Goal: Complete application form: Complete application form

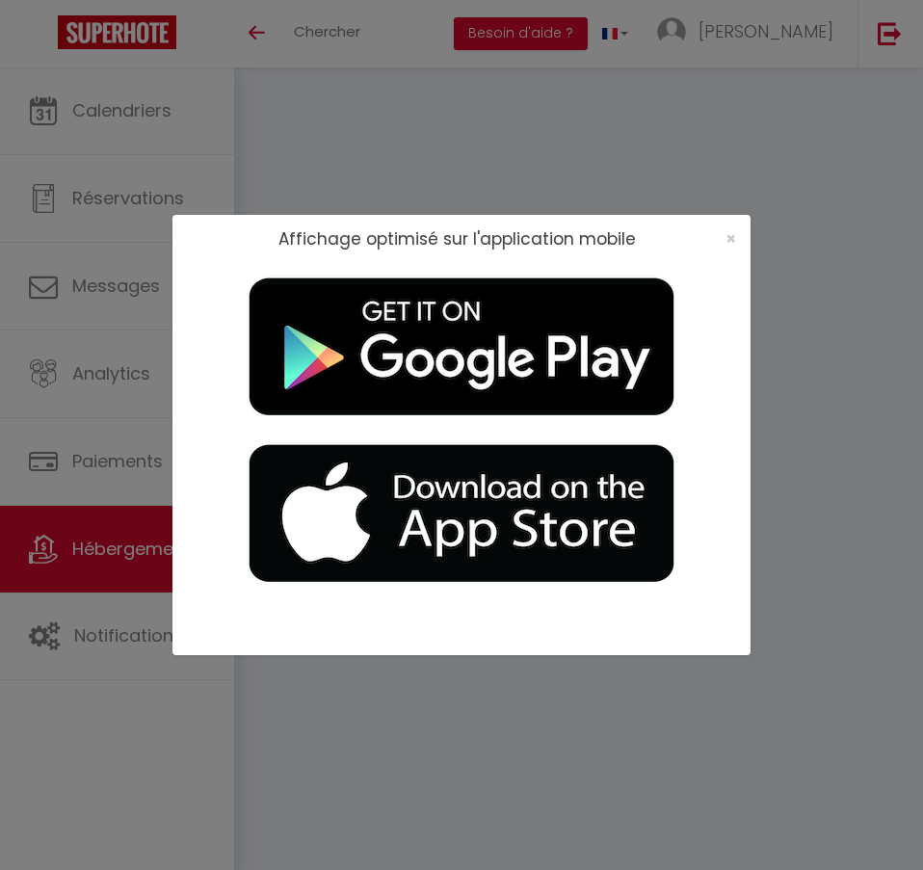
select select "3"
select select "2"
select select "1"
select select
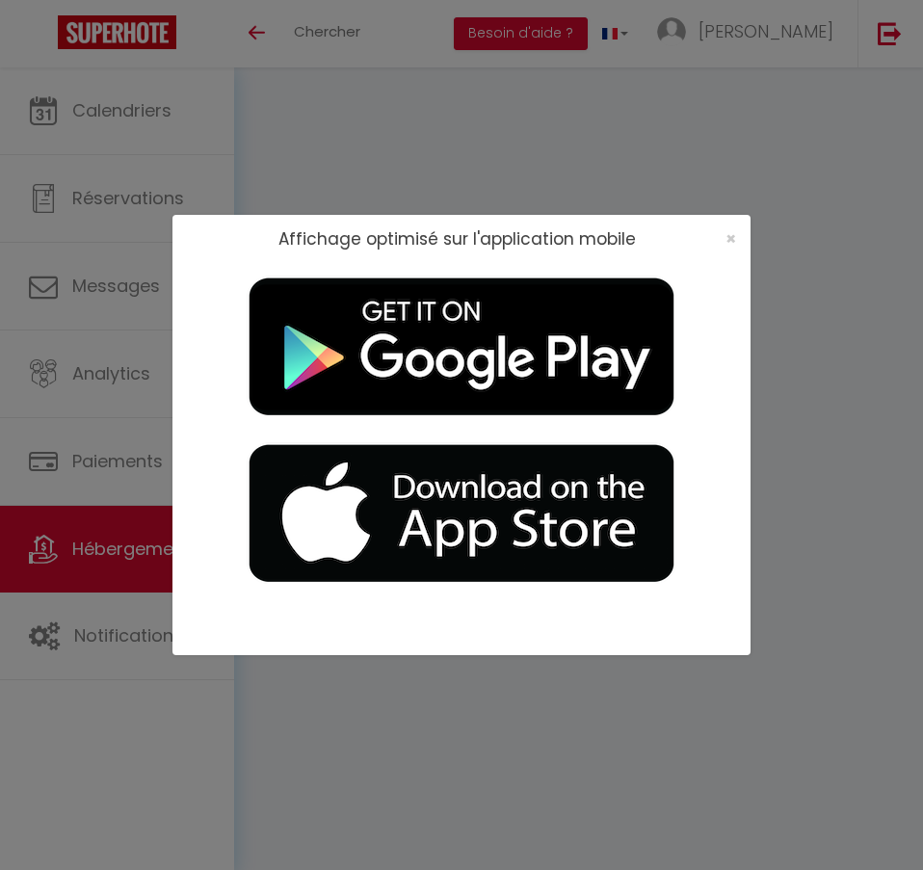
select select "28"
select select
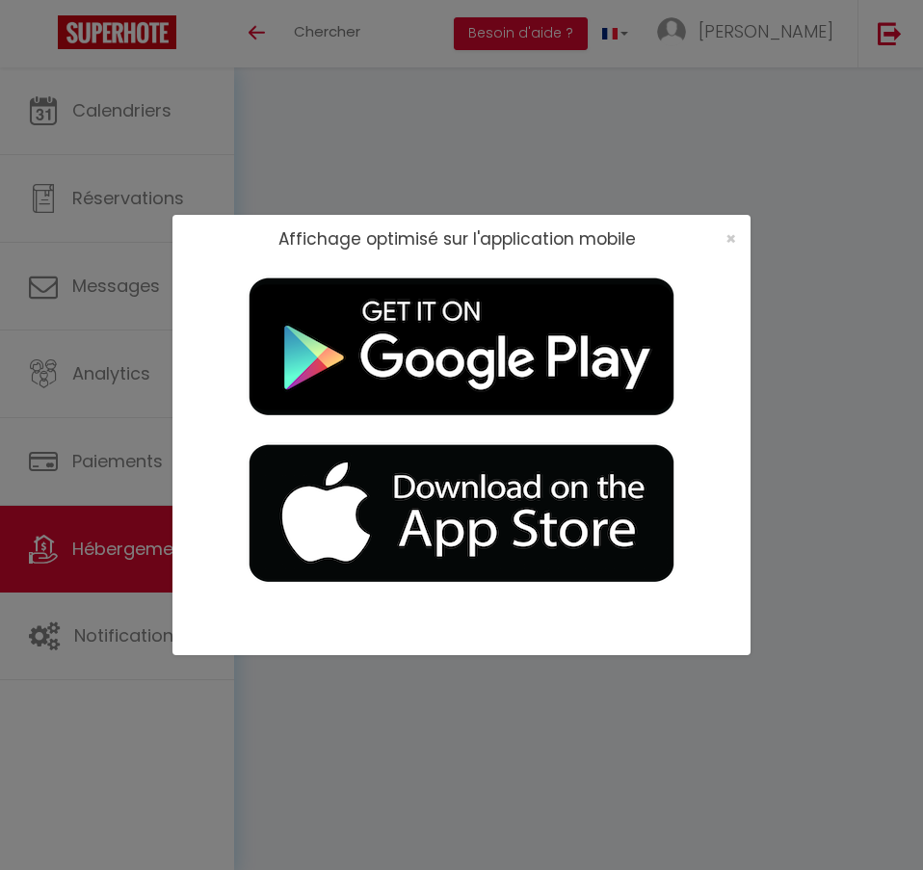
select select
checkbox input "false"
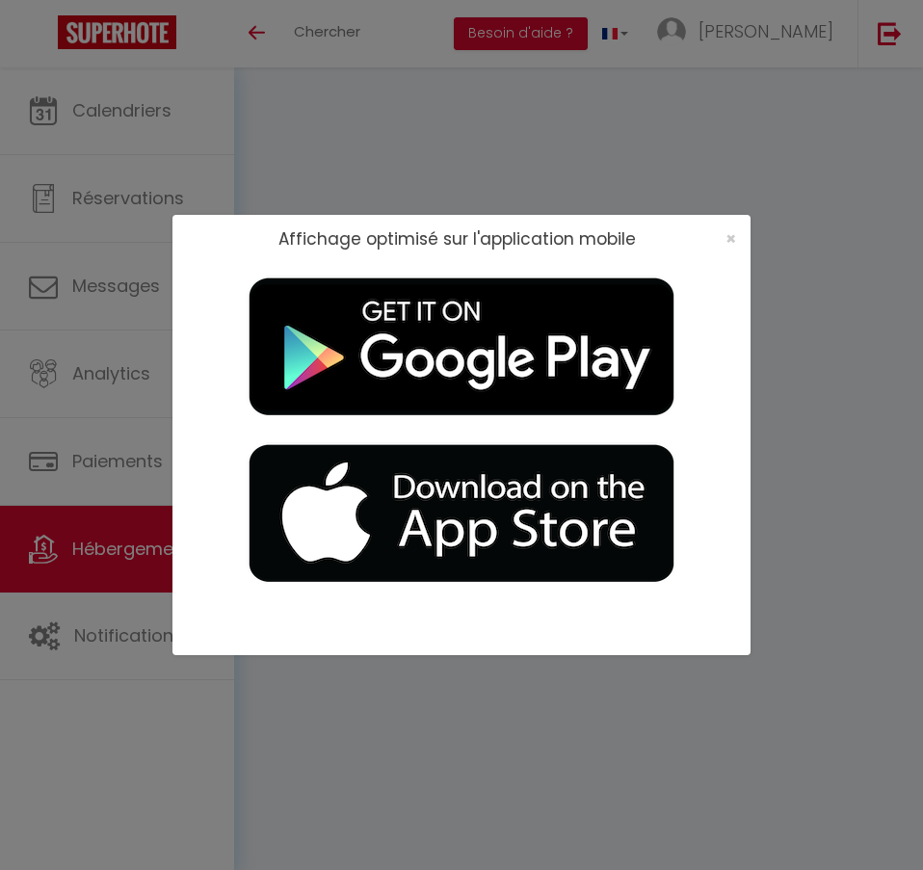
checkbox input "false"
select select
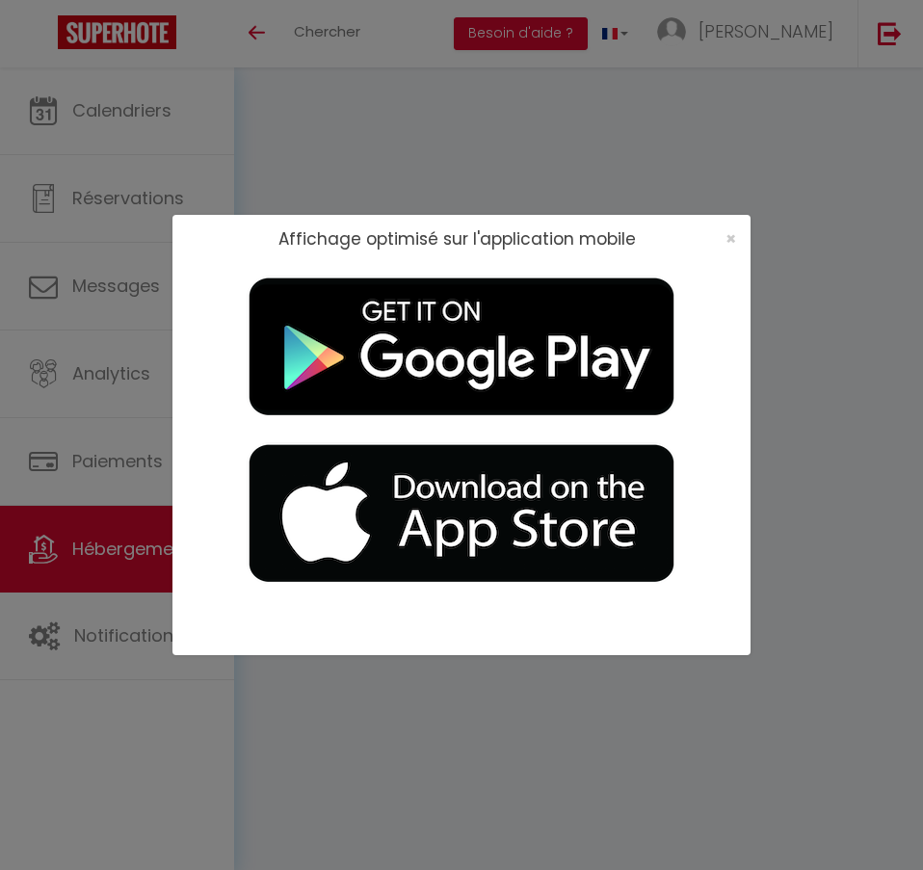
select select
checkbox input "false"
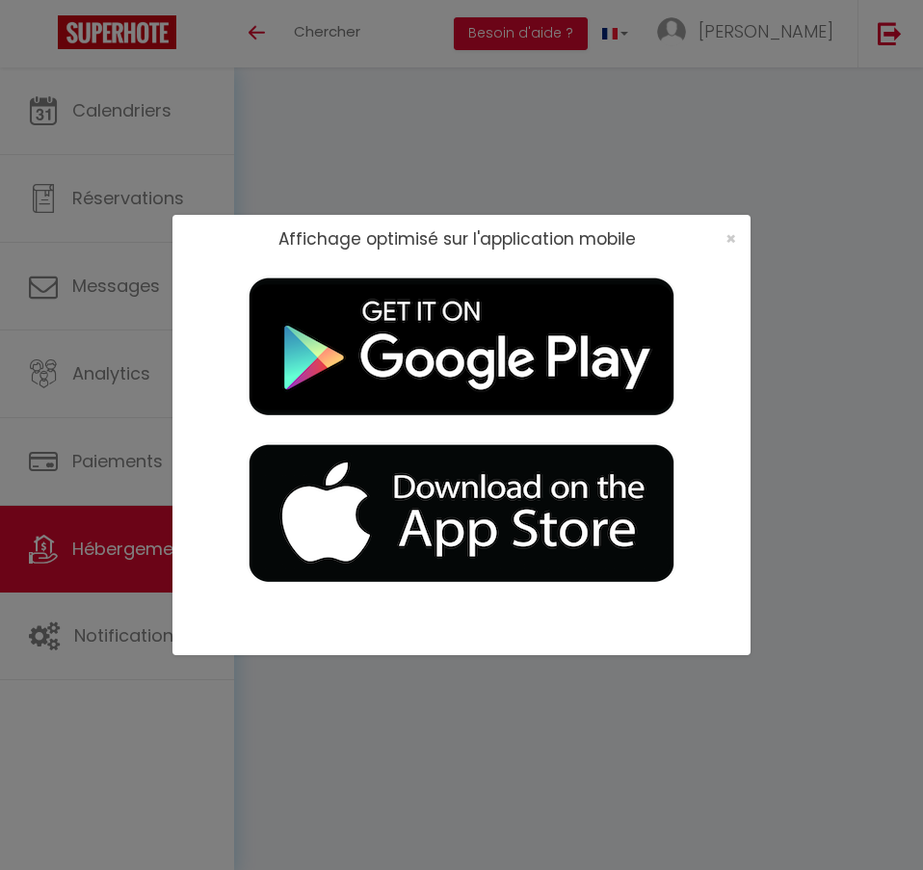
checkbox input "false"
select select
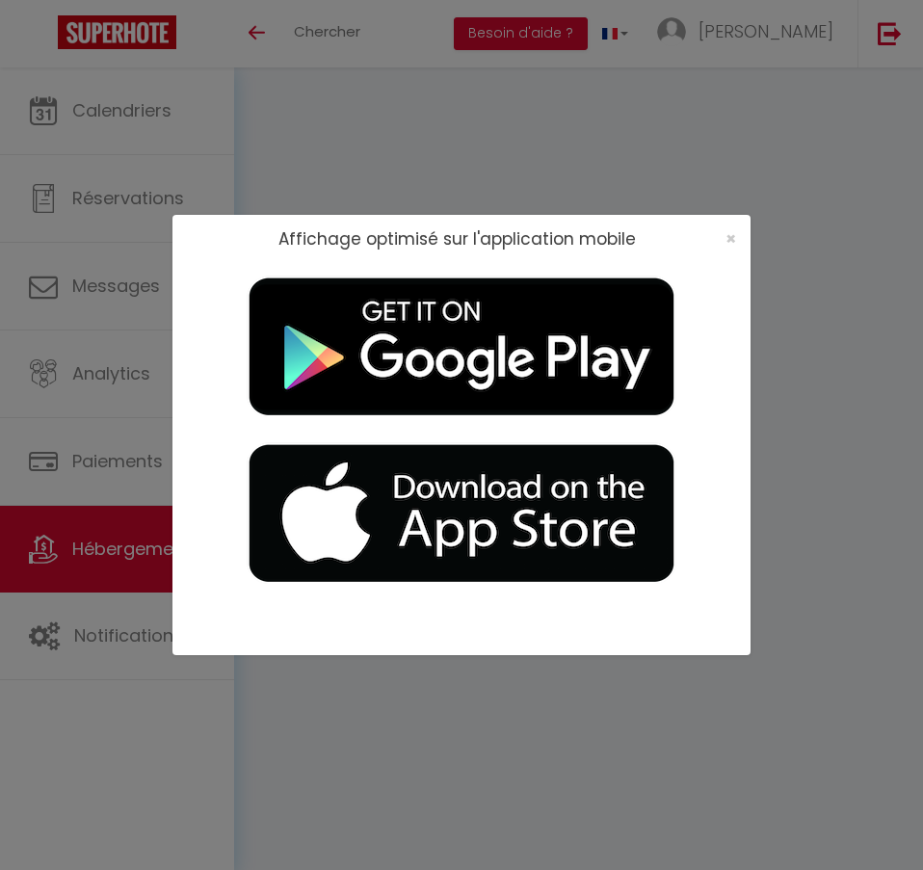
type input "VALRAS T2 · Le [GEOGRAPHIC_DATA] - Terrasse - Accès plage"
type input "[PERSON_NAME]"
type input "40"
select select
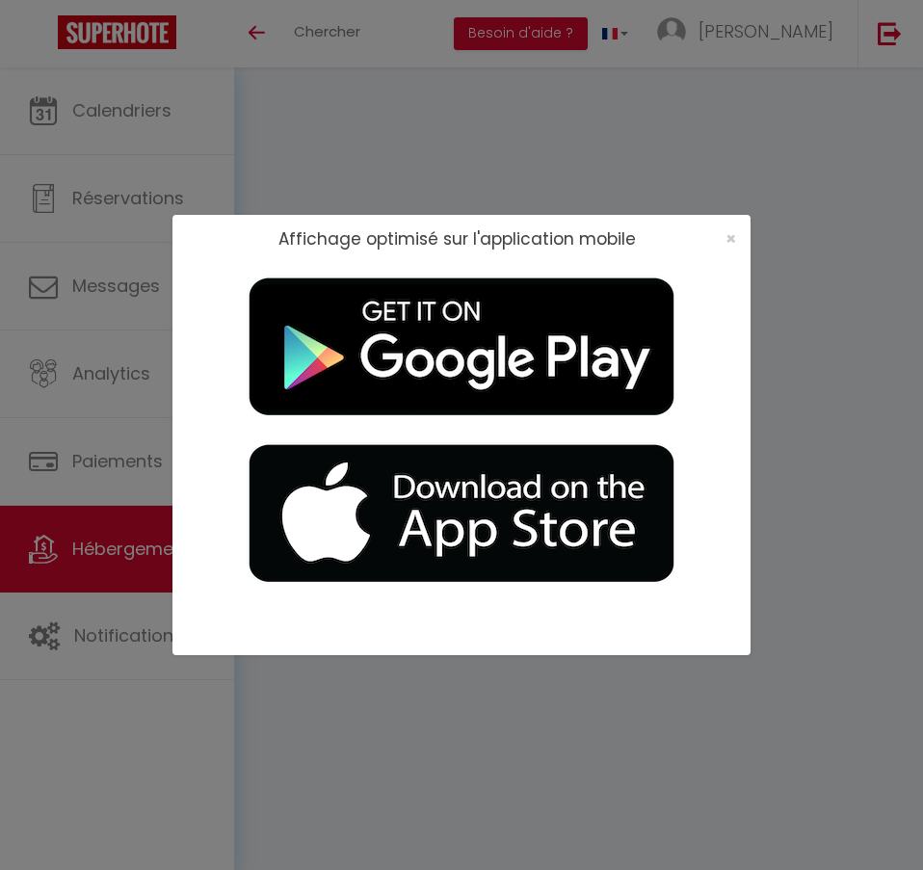
select select
type input "[STREET_ADDRESS]"
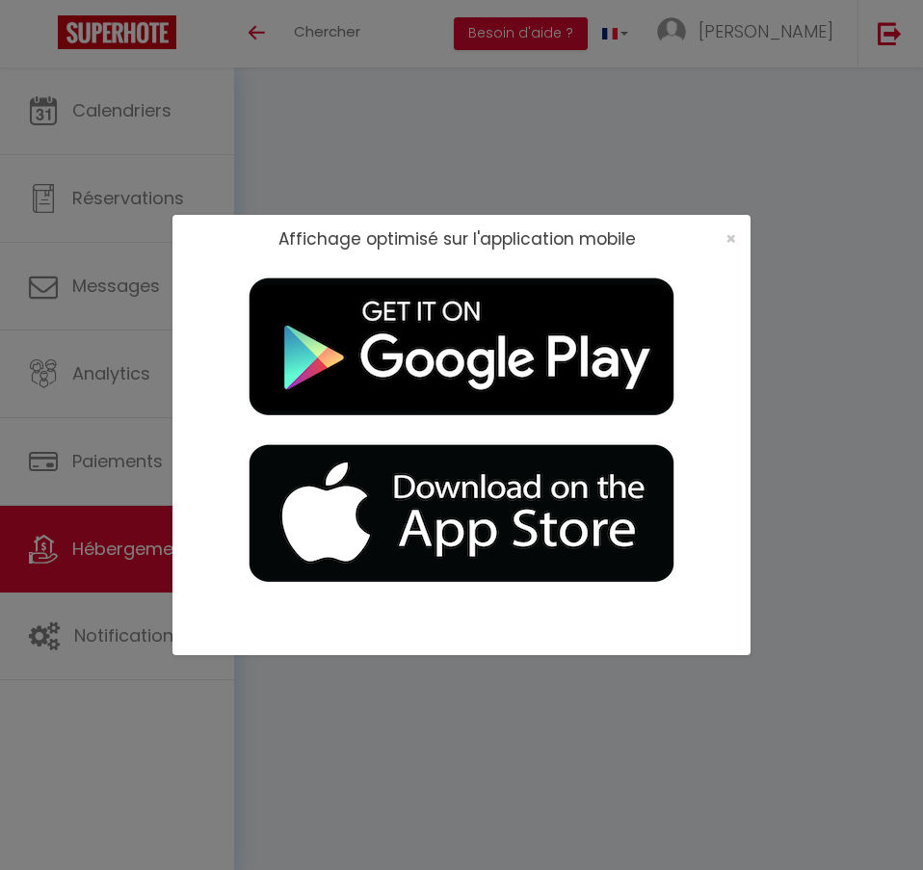
type input "34350"
type input "Valras-Plage"
type input "[EMAIL_ADDRESS][DOMAIN_NAME]"
select select "15853"
checkbox input "false"
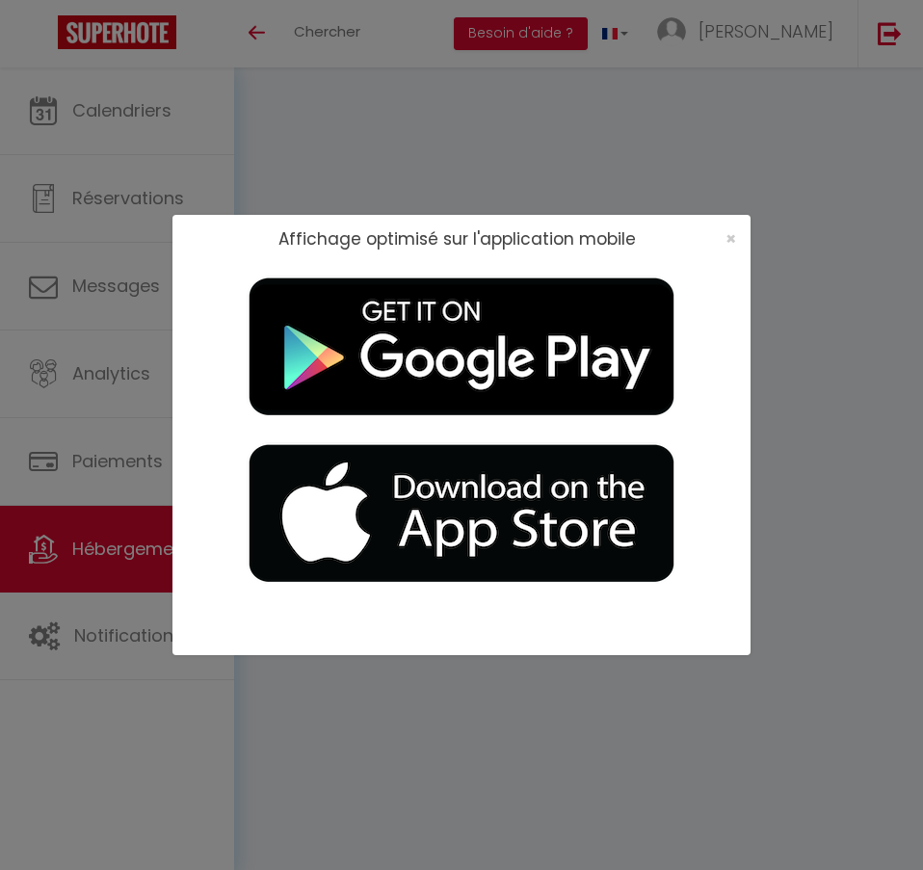
checkbox input "false"
type input "0"
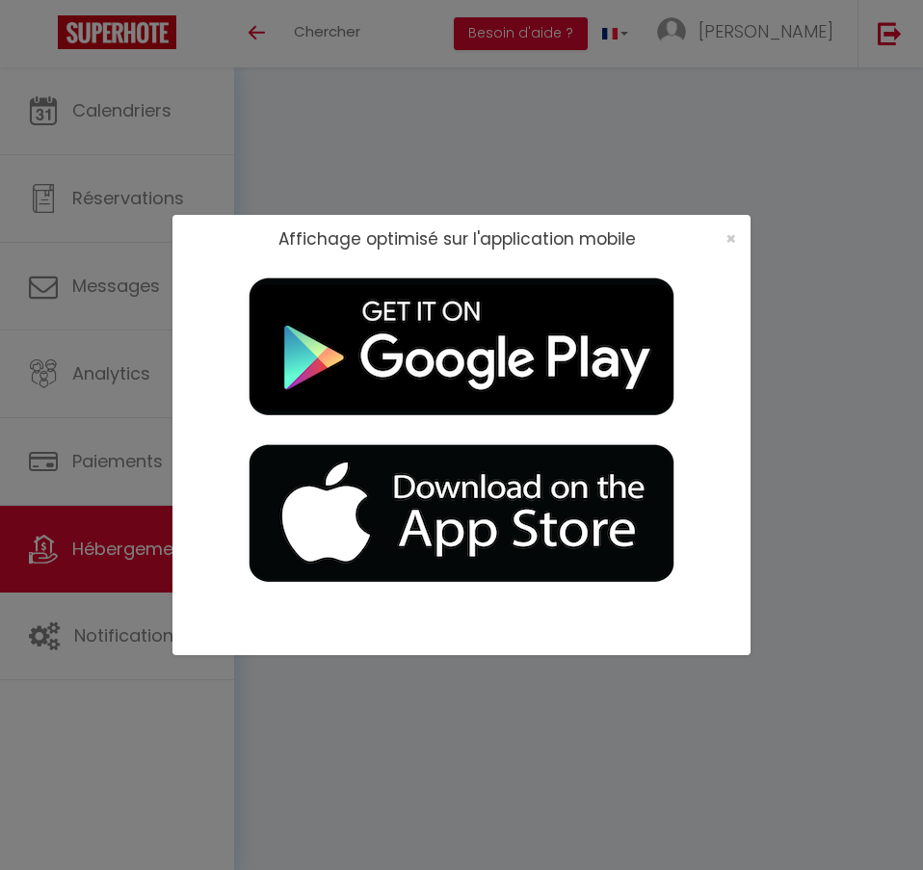
type input "0"
select select
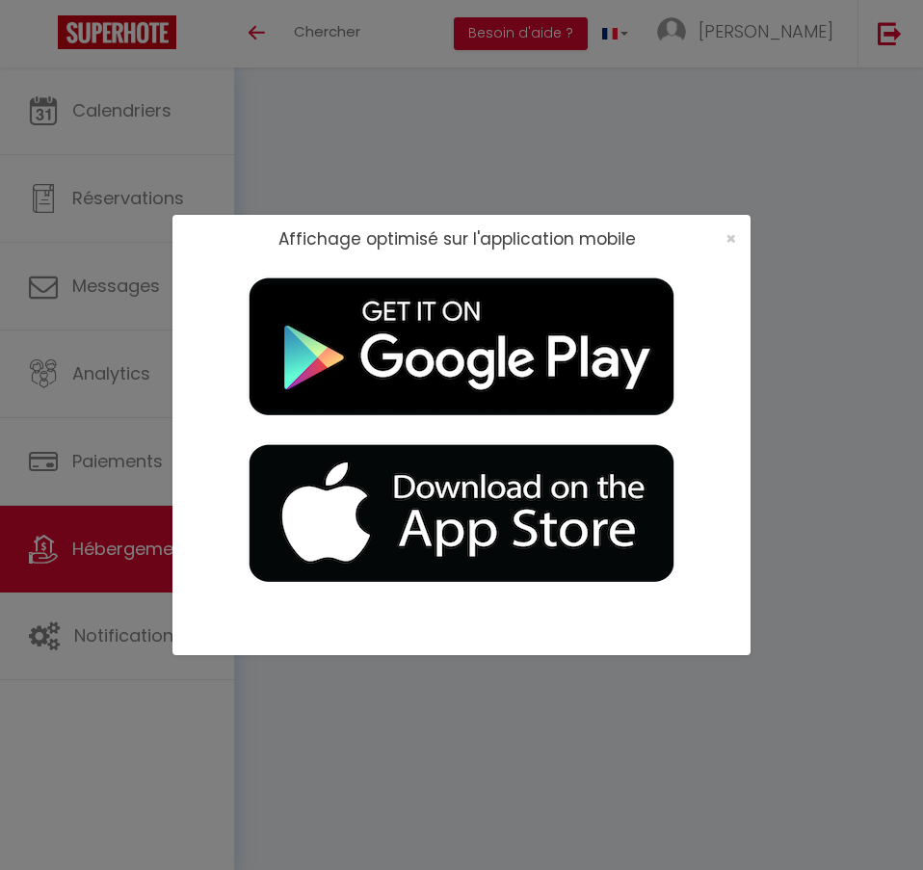
select select
checkbox input "false"
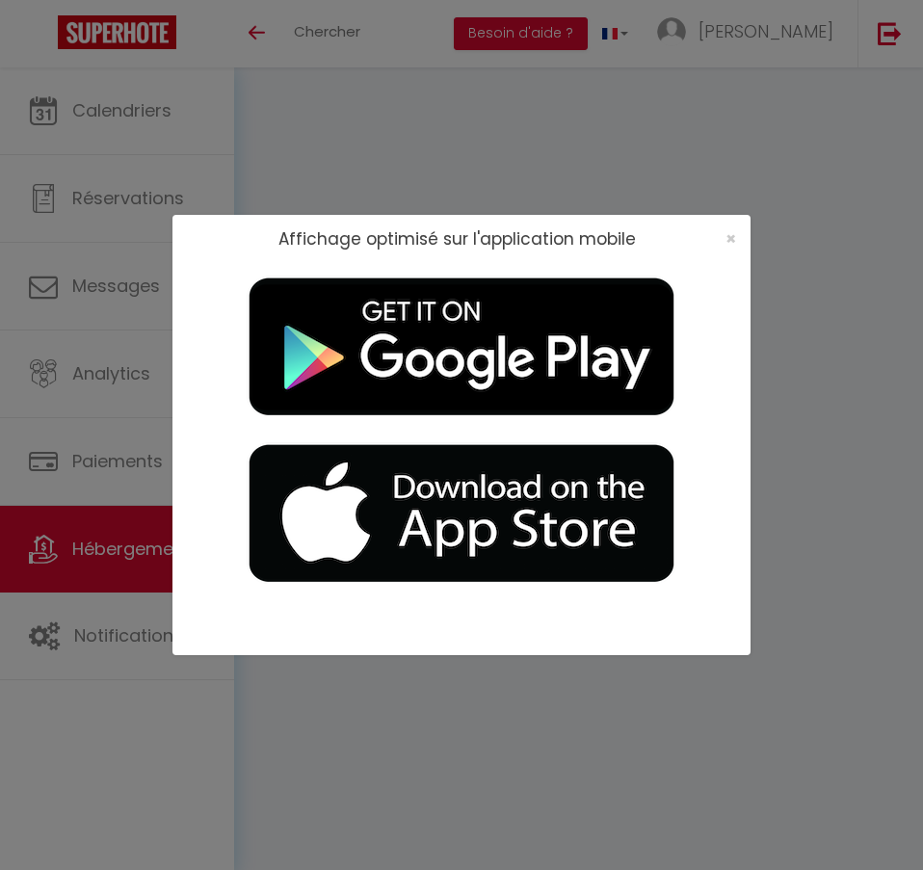
checkbox input "false"
select select
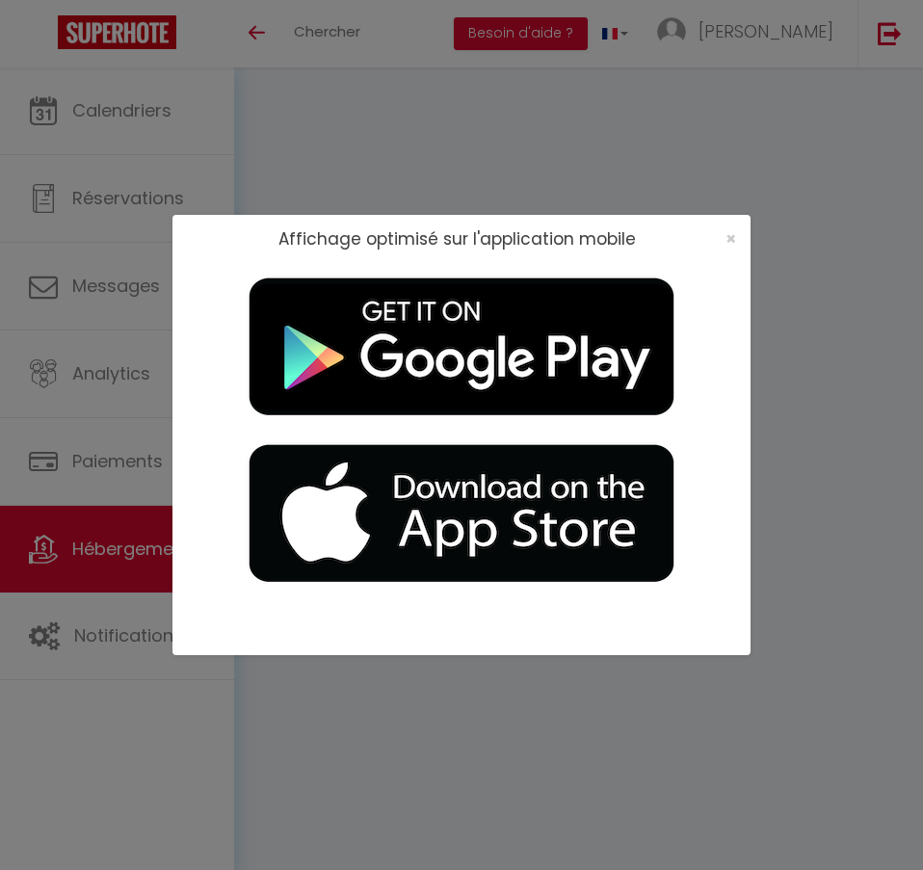
select select
checkbox input "false"
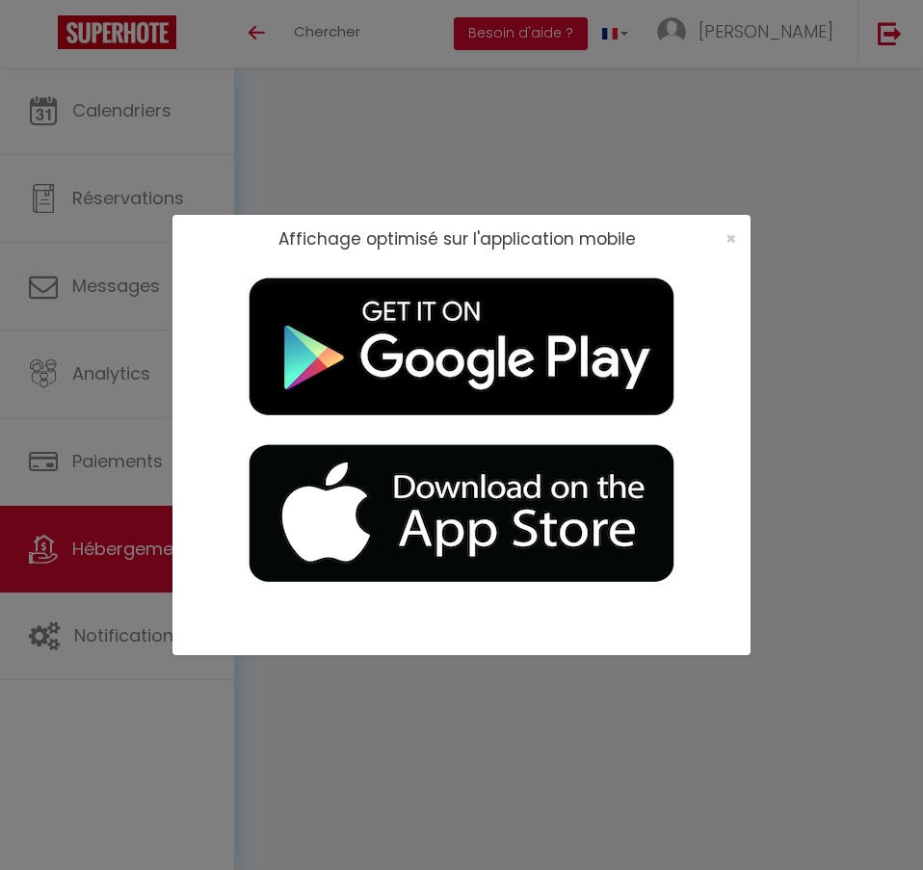
select select
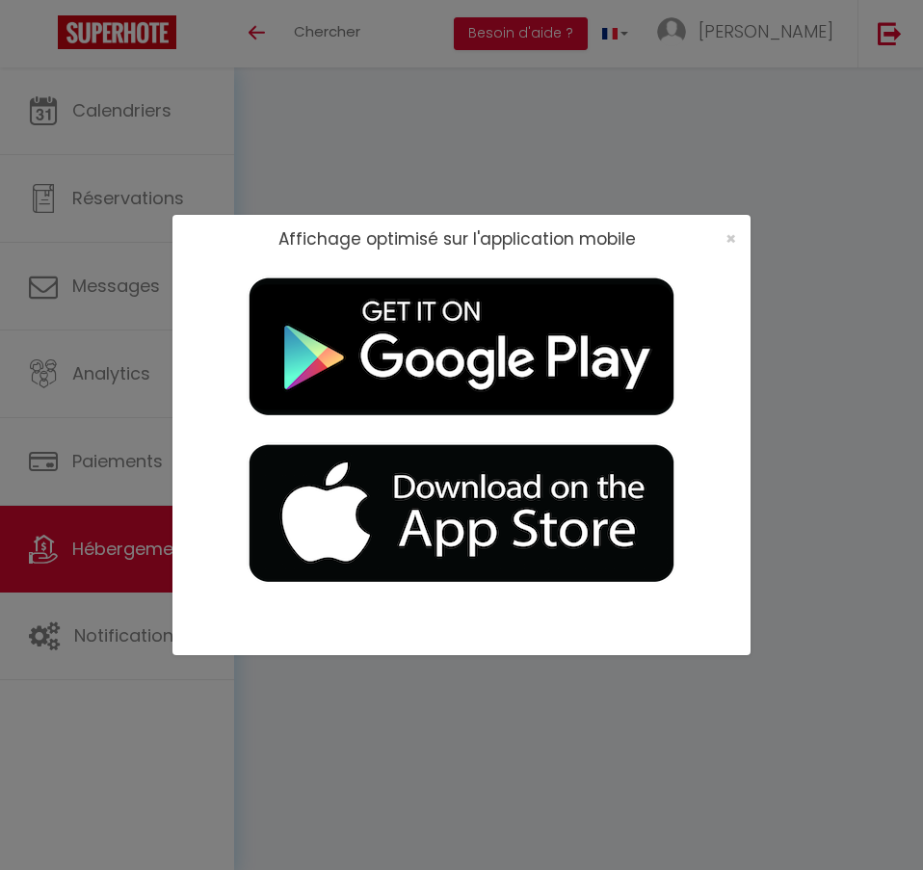
checkbox input "false"
select select "49708"
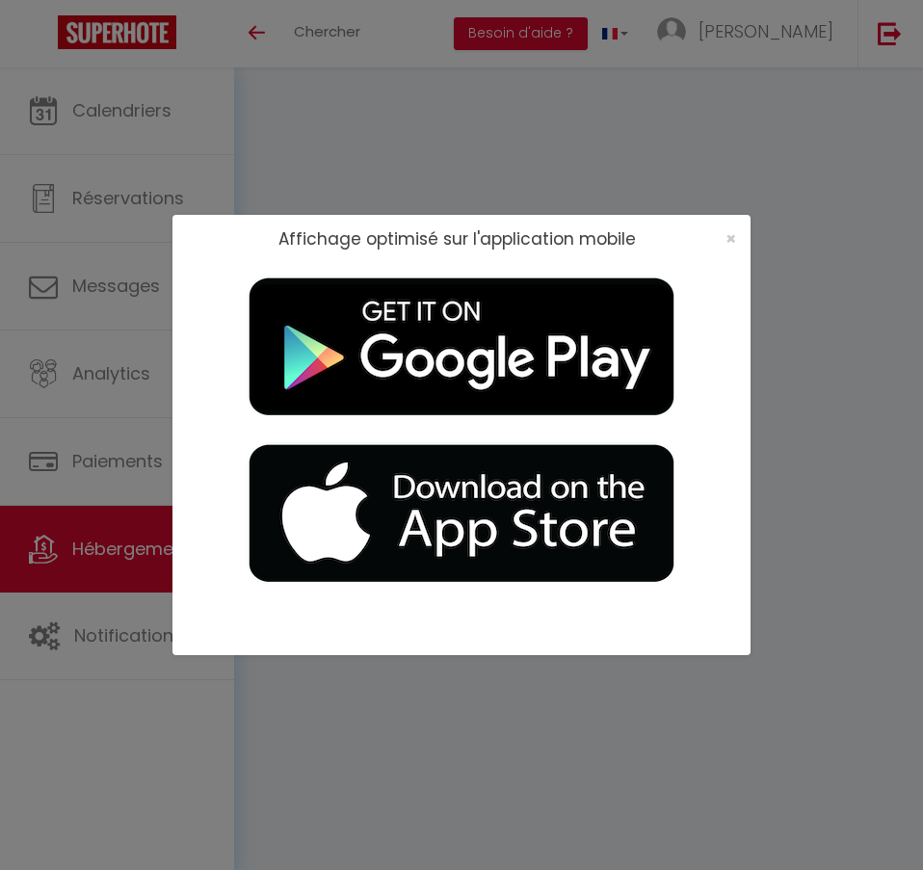
select select "16:00"
select select
select select "11:00"
select select "30"
select select "120"
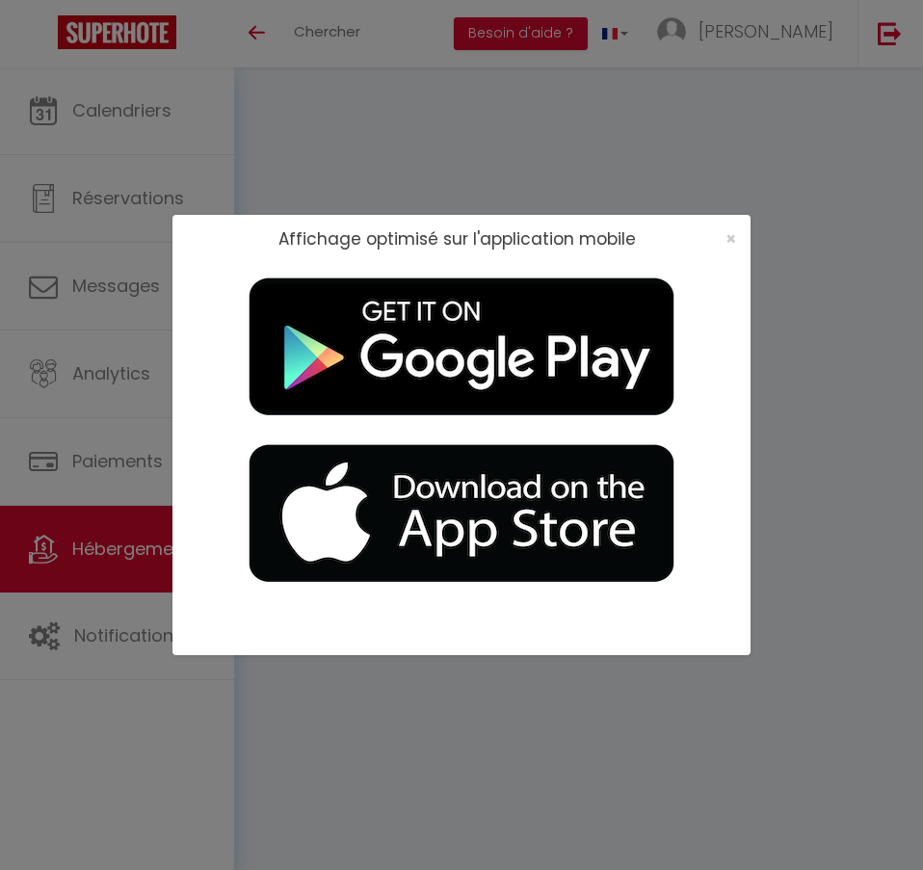
checkbox input "false"
select select
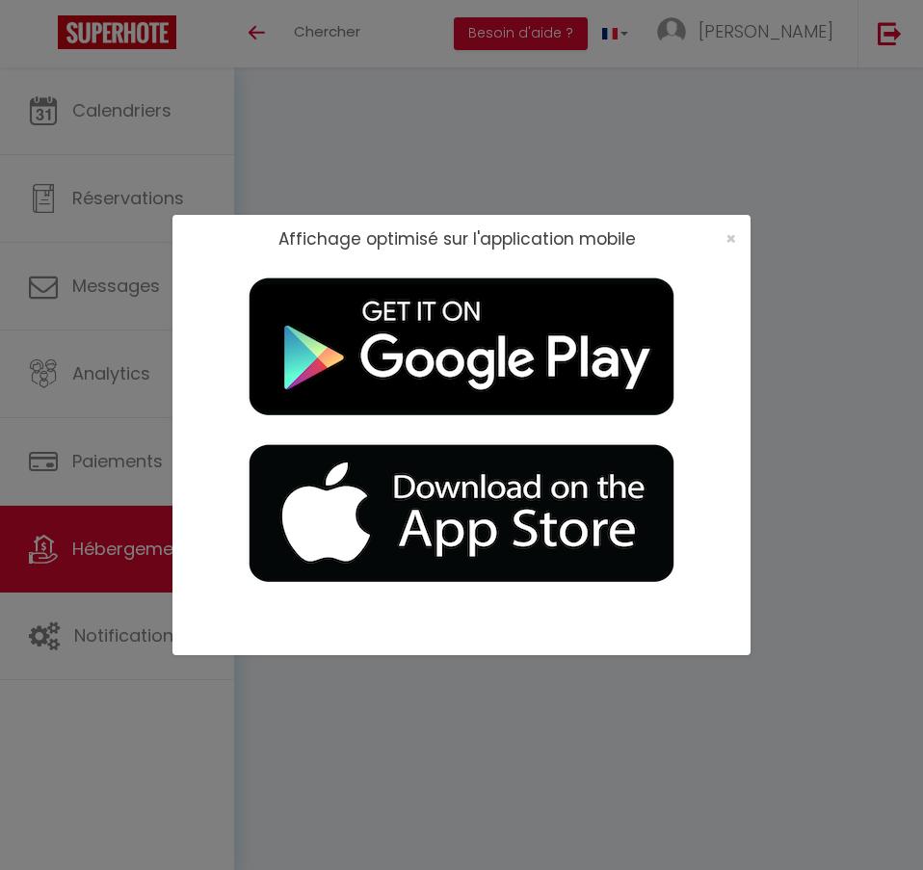
checkbox input "false"
